Goal: Information Seeking & Learning: Learn about a topic

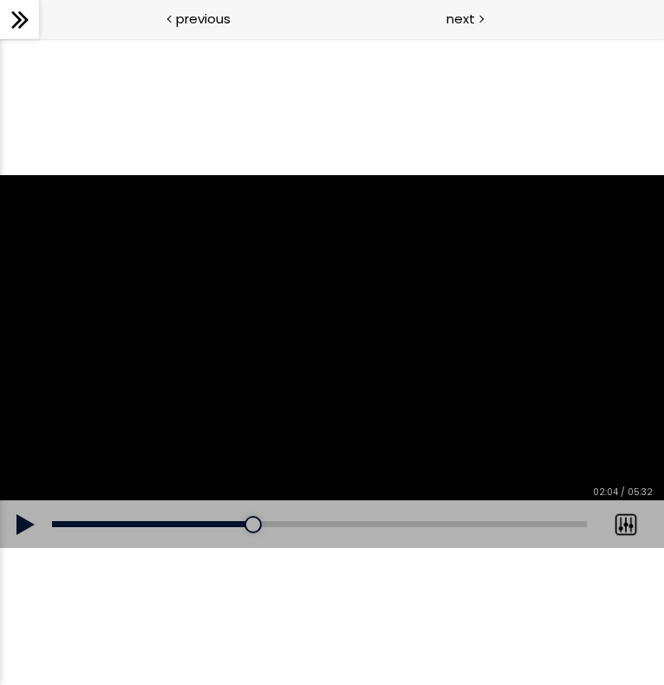
click at [329, 314] on div at bounding box center [332, 362] width 664 height 374
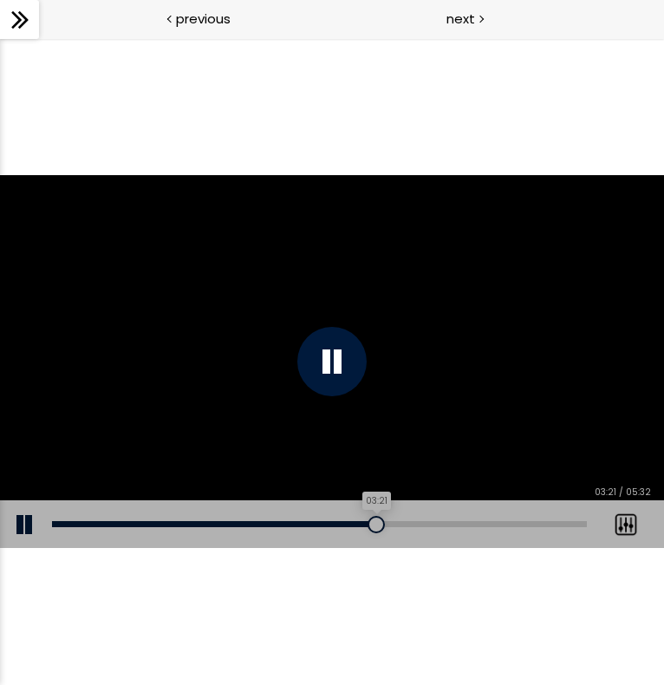
click at [376, 523] on div "03:21" at bounding box center [319, 524] width 535 height 6
click at [367, 523] on div "03:16" at bounding box center [319, 524] width 535 height 6
click at [354, 522] on div "03:08" at bounding box center [319, 524] width 535 height 6
click at [334, 524] on div "02:55" at bounding box center [319, 524] width 535 height 6
click at [410, 523] on div "03:42" at bounding box center [319, 524] width 535 height 6
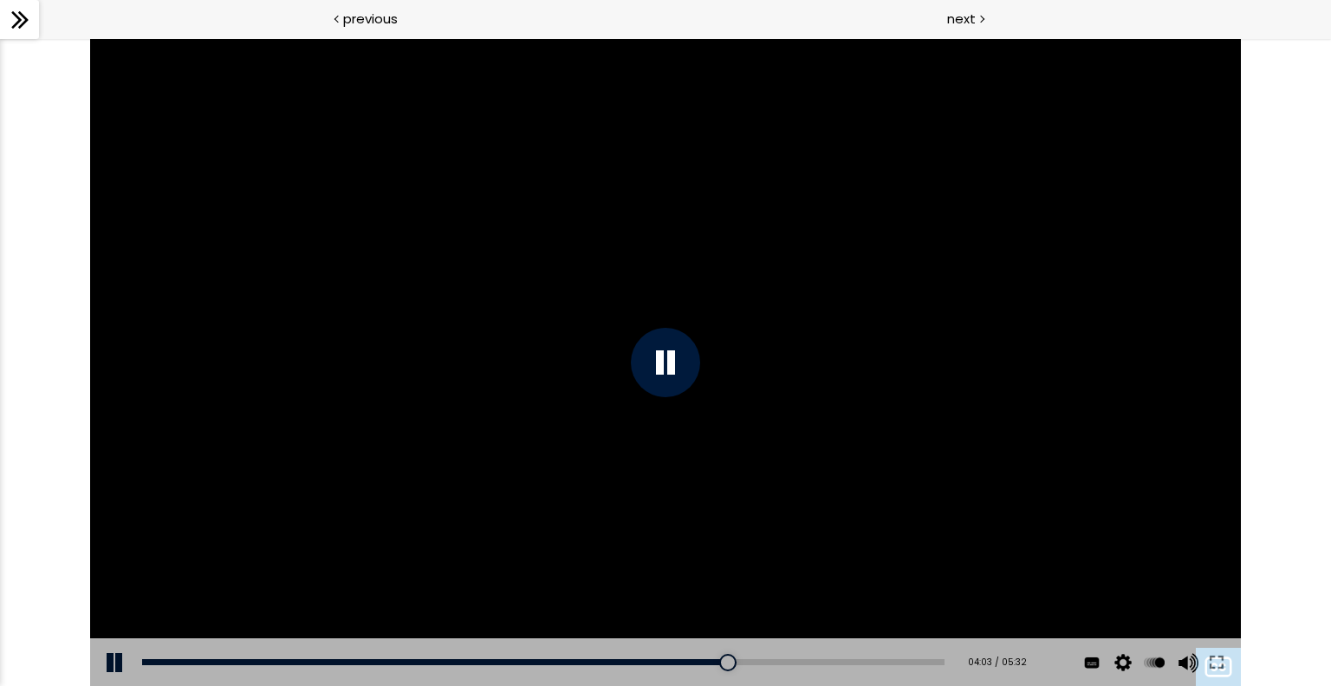
click at [23, 25] on icon at bounding box center [20, 20] width 26 height 26
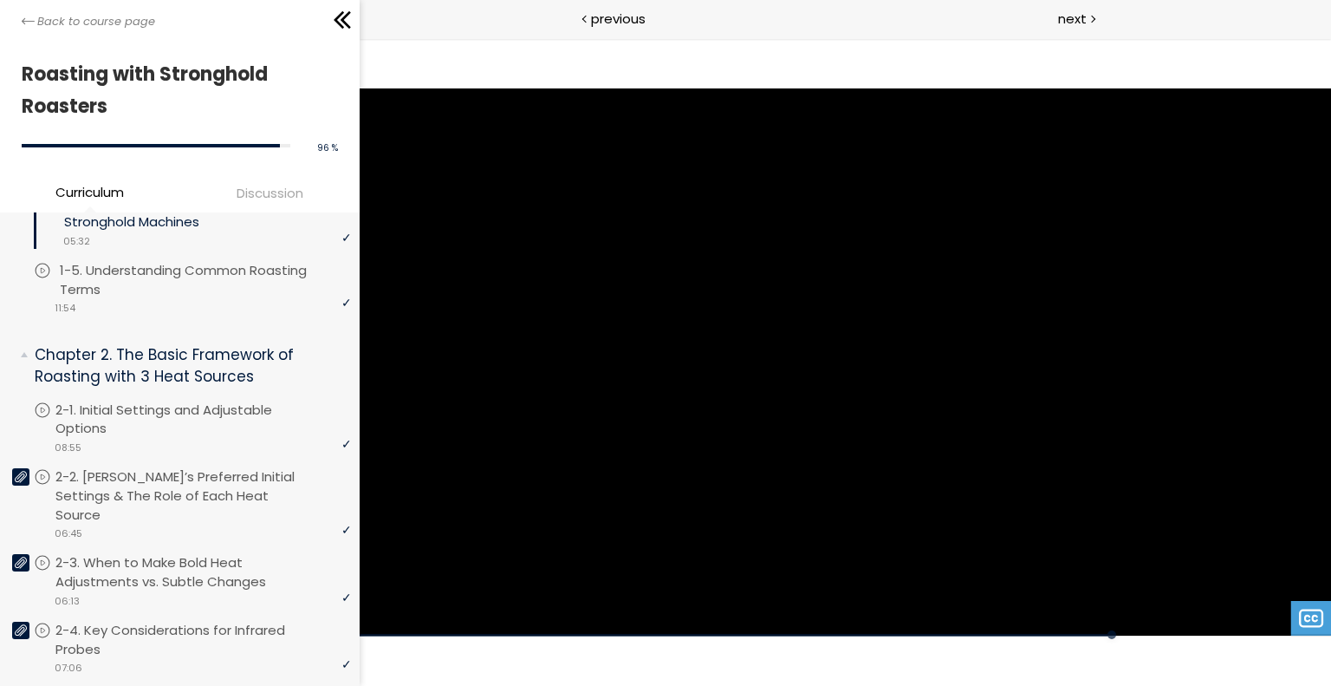
scroll to position [292, 0]
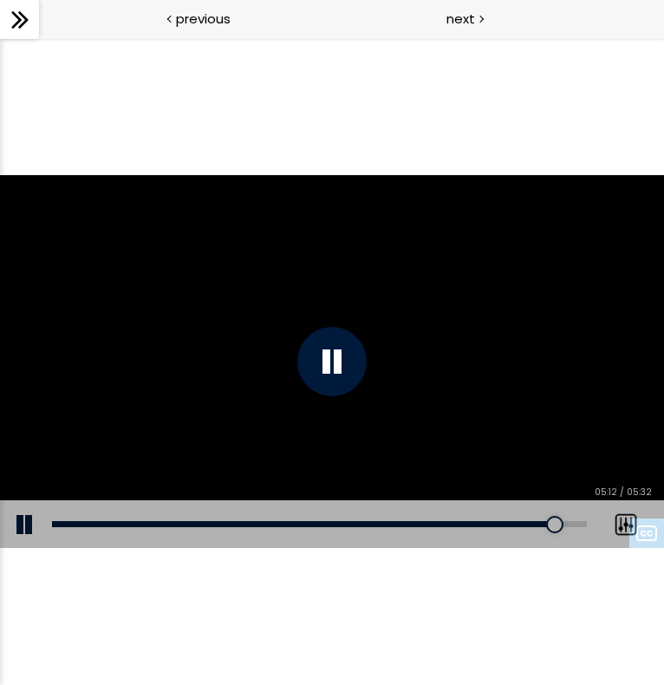
click at [474, 395] on div at bounding box center [332, 362] width 664 height 374
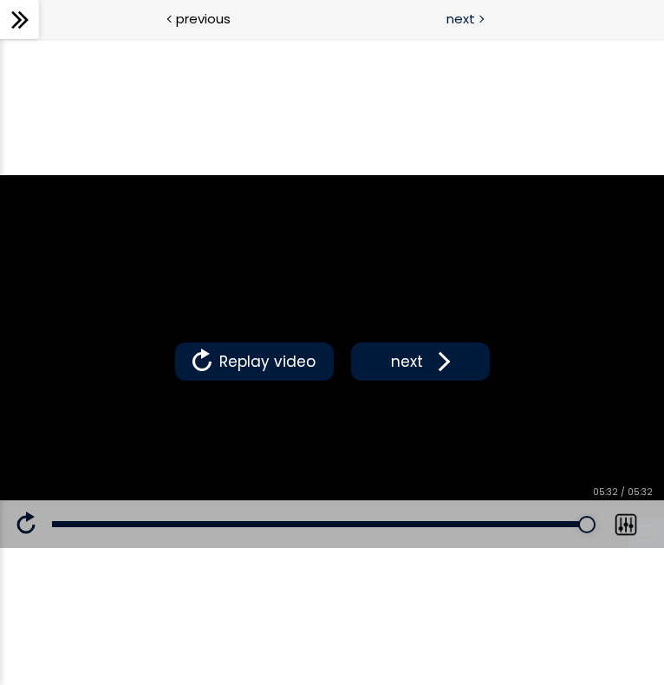
click at [475, 21] on div "next" at bounding box center [498, 19] width 332 height 39
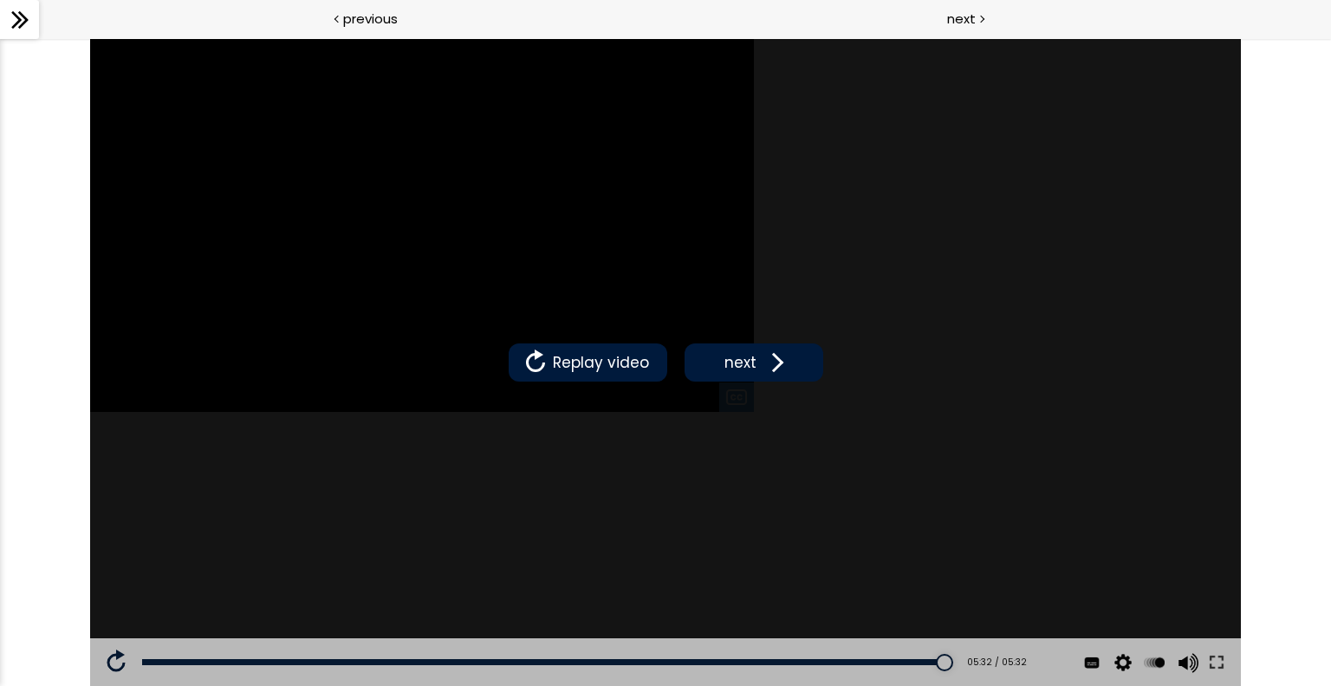
click at [25, 36] on div at bounding box center [19, 19] width 39 height 39
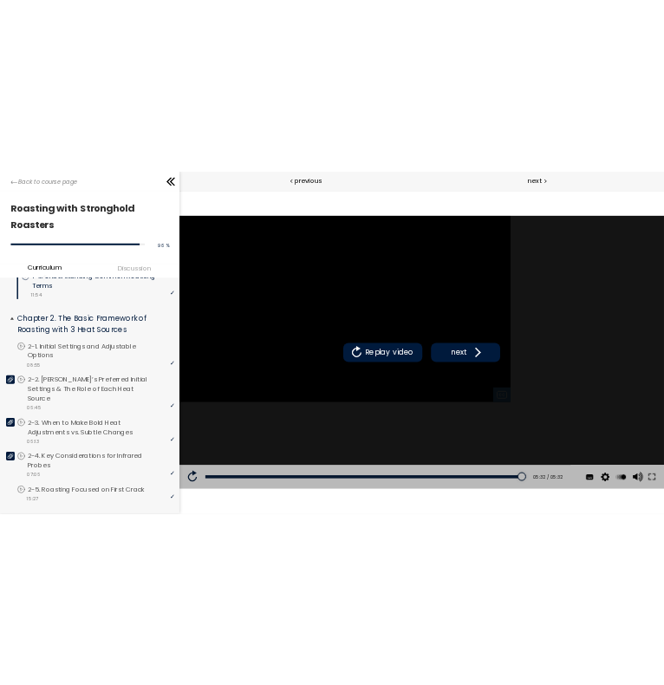
scroll to position [349, 0]
